Goal: Task Accomplishment & Management: Complete application form

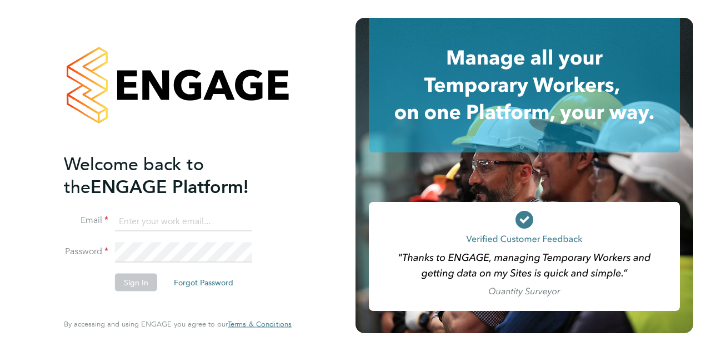
type input "[PERSON_NAME][EMAIL_ADDRESS][PERSON_NAME][PERSON_NAME][DOMAIN_NAME]"
click at [138, 282] on button "Sign In" at bounding box center [136, 282] width 42 height 18
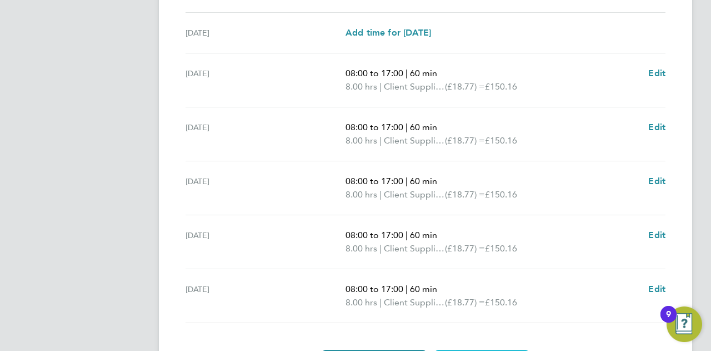
scroll to position [445, 0]
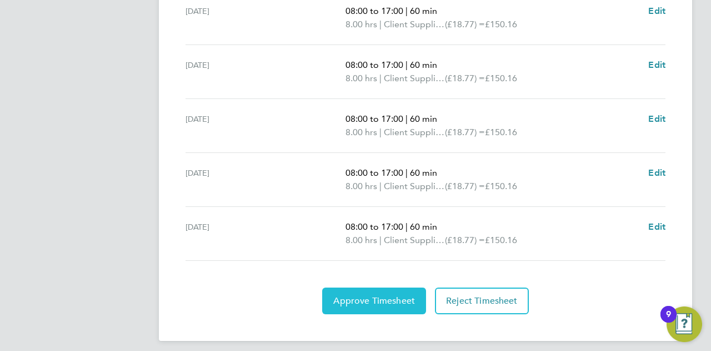
click at [404, 300] on span "Approve Timesheet" at bounding box center [375, 300] width 82 height 11
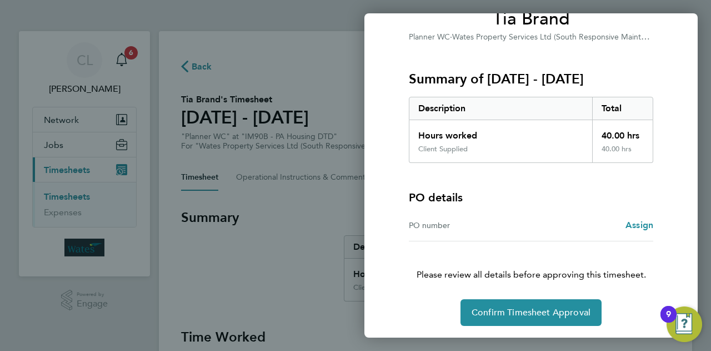
scroll to position [104, 0]
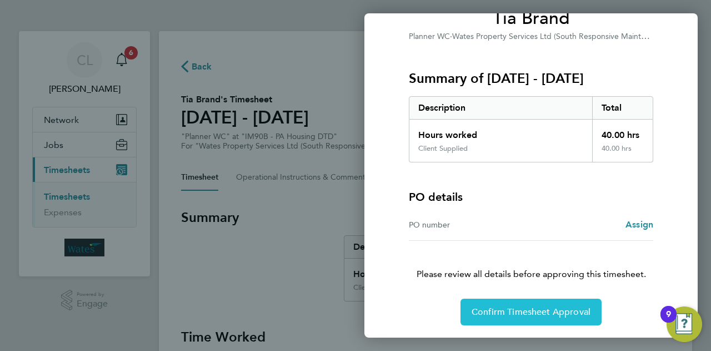
click at [511, 306] on span "Confirm Timesheet Approval" at bounding box center [531, 311] width 119 height 11
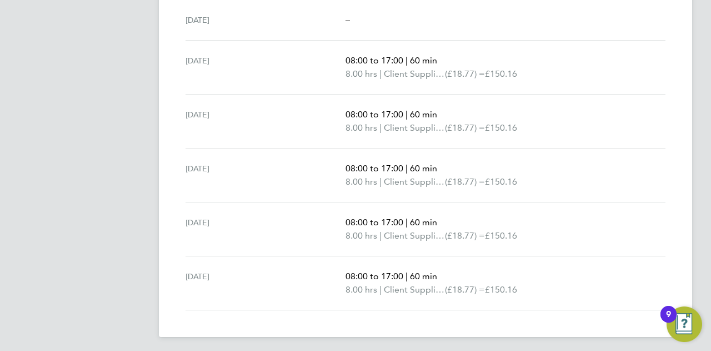
scroll to position [396, 0]
drag, startPoint x: 350, startPoint y: 275, endPoint x: 442, endPoint y: 275, distance: 92.3
click at [441, 273] on p "08:00 to 17:00 | 60 min" at bounding box center [501, 274] width 311 height 13
click at [448, 275] on p "08:00 to 17:00 | 60 min" at bounding box center [501, 274] width 311 height 13
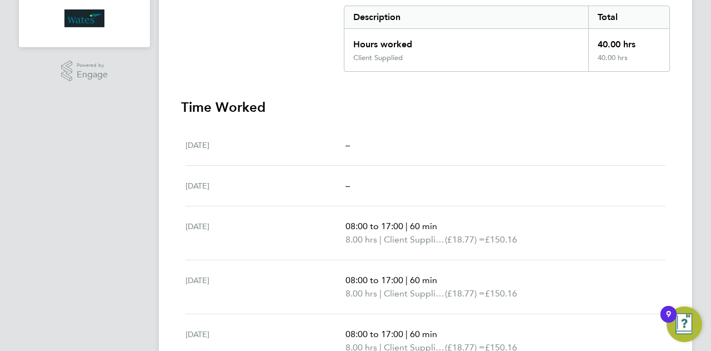
click at [496, 241] on span "£150.16" at bounding box center [501, 239] width 32 height 11
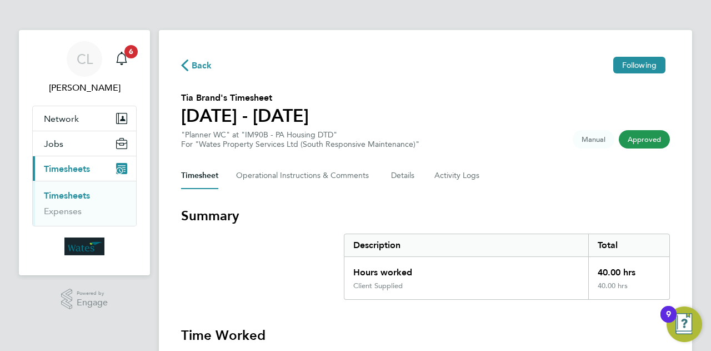
scroll to position [0, 0]
